Goal: Find contact information: Find contact information

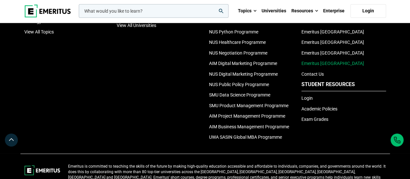
scroll to position [2264, 0]
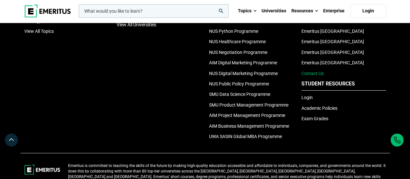
click at [314, 74] on link "Contact Us" at bounding box center [313, 73] width 22 height 5
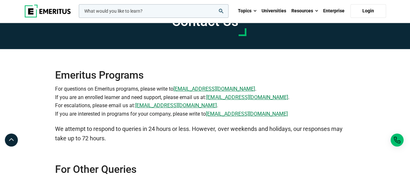
scroll to position [26, 0]
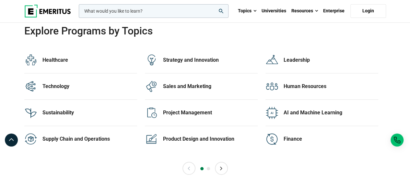
scroll to position [1355, 0]
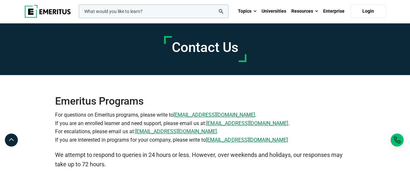
scroll to position [36, 0]
